Goal: Transaction & Acquisition: Purchase product/service

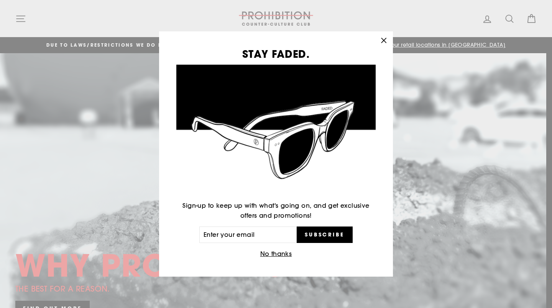
click at [382, 44] on icon "button" at bounding box center [383, 40] width 11 height 11
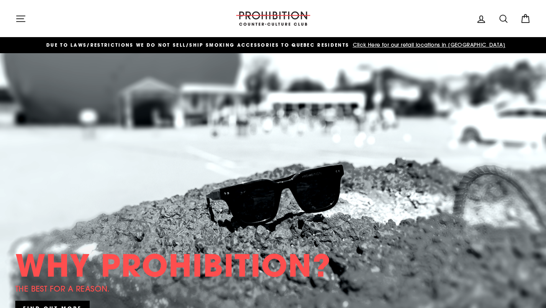
click at [274, 18] on img at bounding box center [273, 18] width 77 height 14
click at [21, 18] on icon "button" at bounding box center [20, 18] width 11 height 11
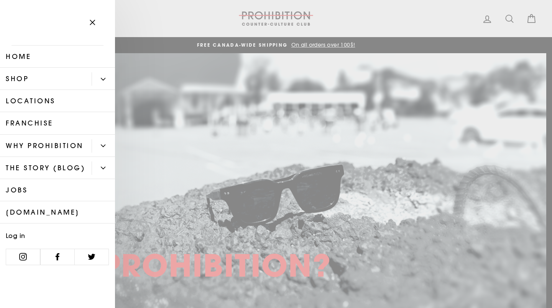
click at [97, 75] on button "Primary" at bounding box center [103, 78] width 23 height 13
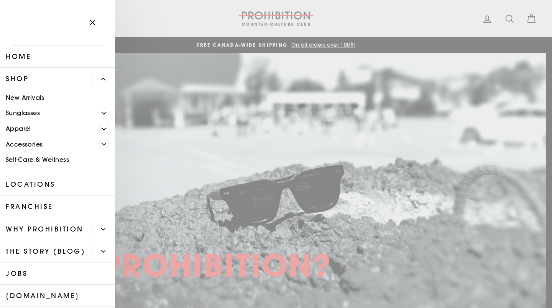
click at [61, 158] on link "Self-Care & Wellness" at bounding box center [57, 160] width 115 height 16
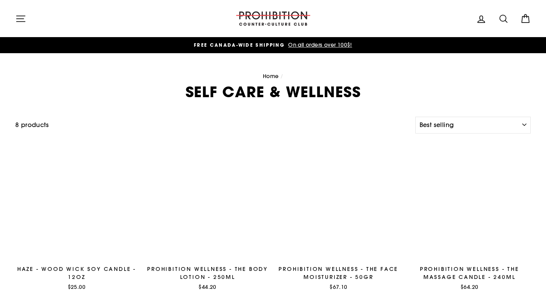
select select "best-selling"
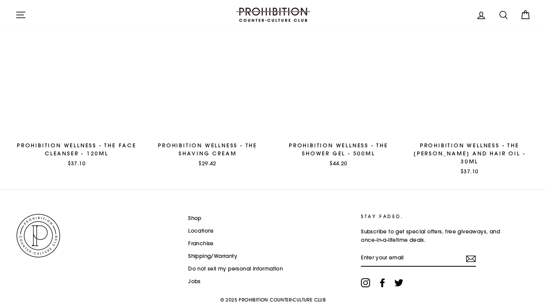
scroll to position [303, 0]
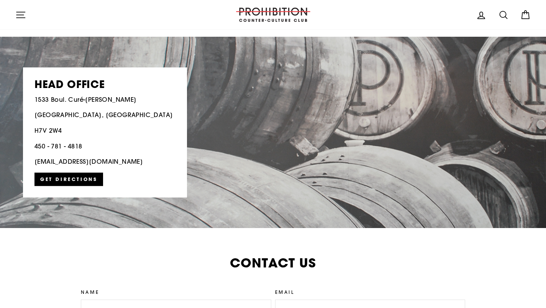
scroll to position [1555, 0]
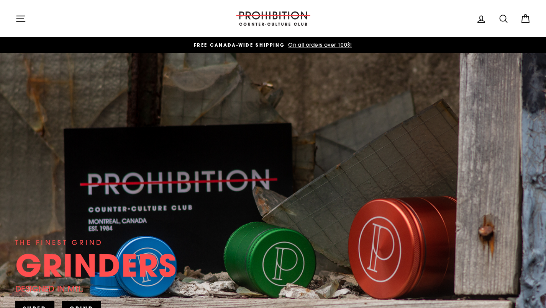
click at [436, 129] on div "THE FINEST GRIND GRINDERS DESIGNED IN [GEOGRAPHIC_DATA]. SHRED" at bounding box center [272, 196] width 515 height 287
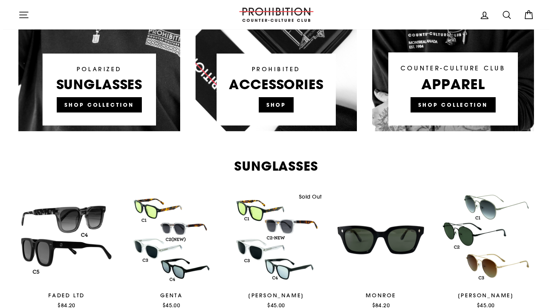
scroll to position [621, 0]
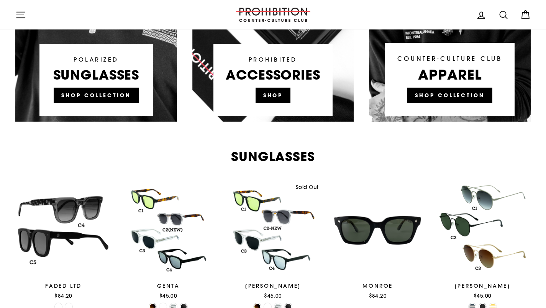
click at [23, 15] on icon "button" at bounding box center [20, 15] width 8 height 6
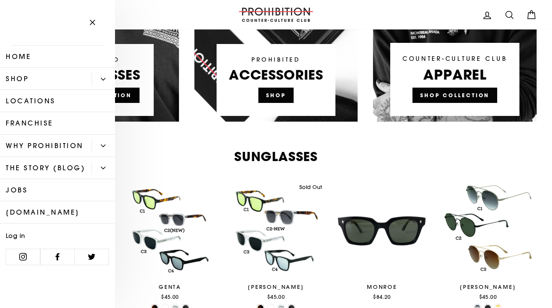
click at [32, 84] on link "Shop" at bounding box center [46, 79] width 92 height 22
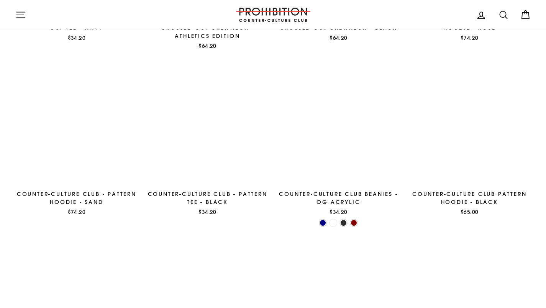
scroll to position [426, 0]
